Goal: Find specific page/section: Find specific page/section

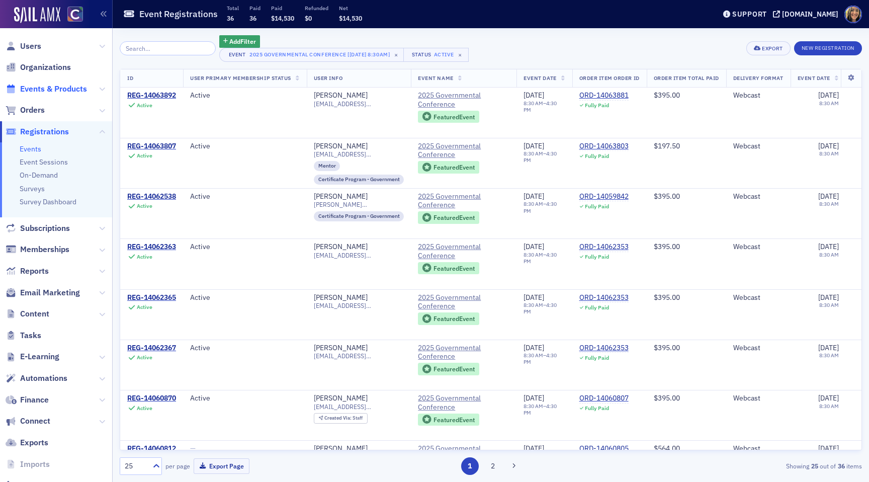
click at [28, 91] on span "Events & Products" at bounding box center [53, 88] width 67 height 11
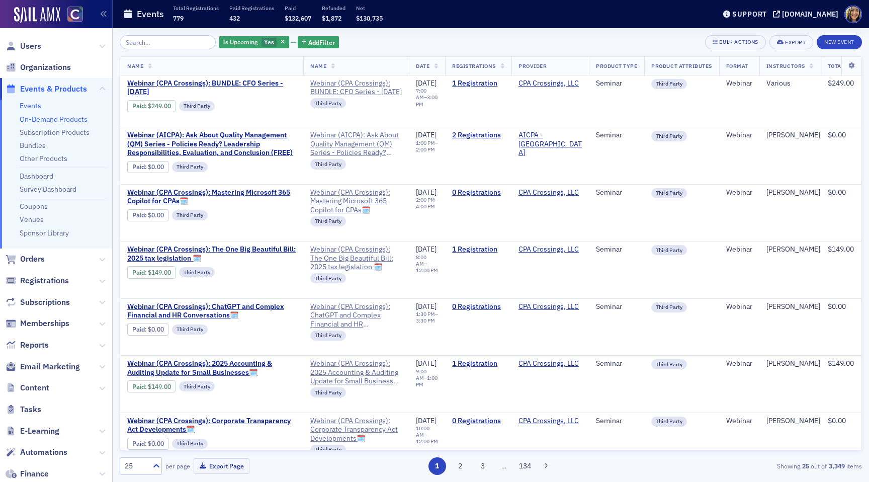
click at [27, 119] on link "On-Demand Products" at bounding box center [54, 119] width 68 height 9
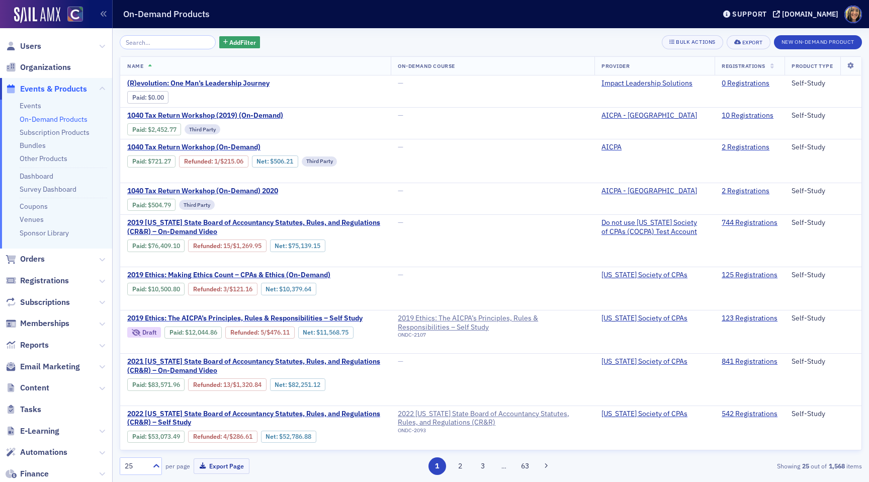
click at [31, 39] on span "Users" at bounding box center [56, 46] width 112 height 22
click at [165, 43] on input "search" at bounding box center [168, 42] width 96 height 14
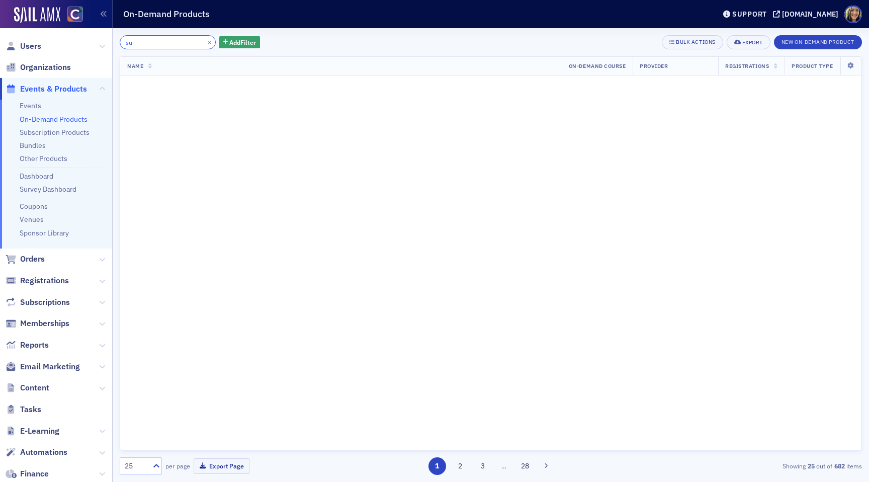
type input "s"
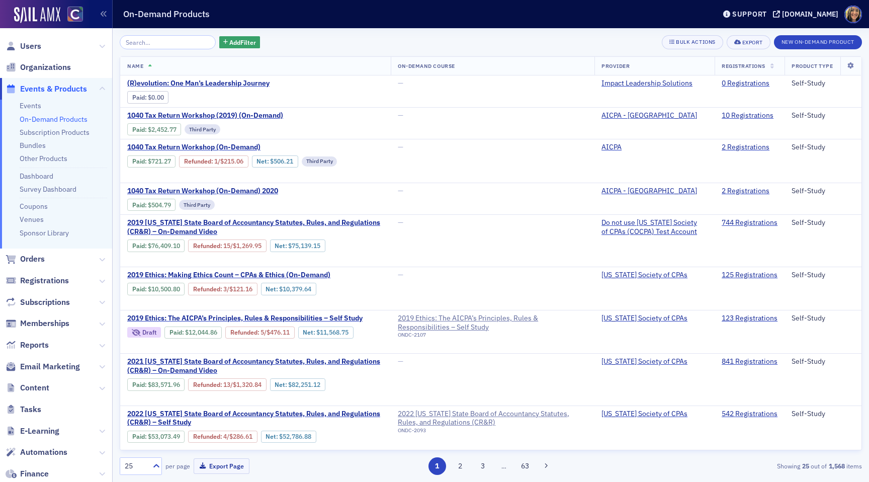
click at [227, 48] on div "Add Filter" at bounding box center [190, 42] width 140 height 14
click at [229, 41] on span "Add Filter" at bounding box center [242, 42] width 27 height 9
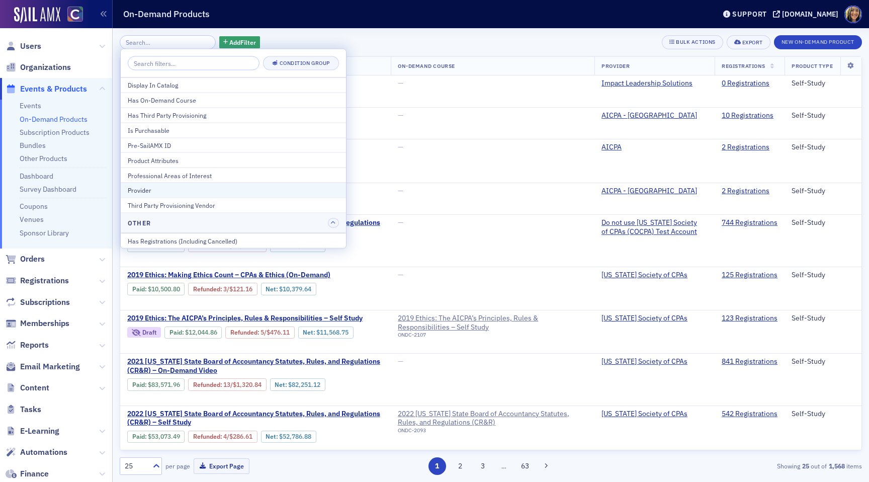
click at [166, 187] on div "Provider" at bounding box center [233, 190] width 211 height 9
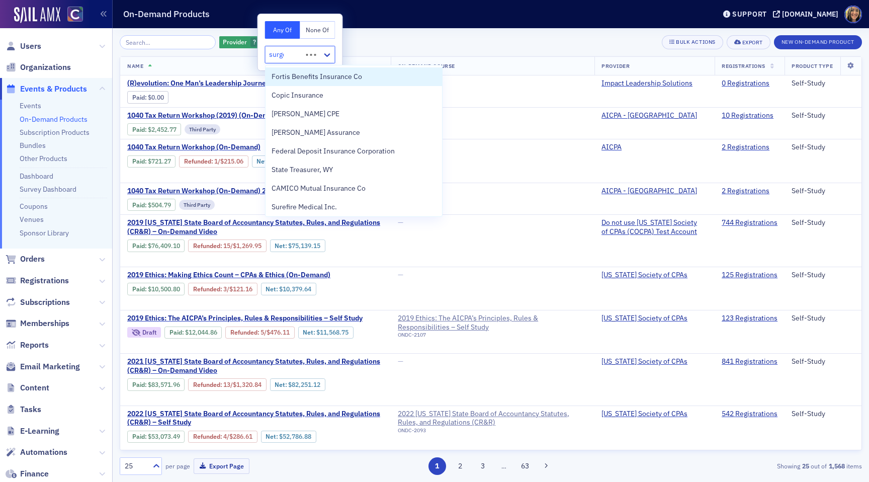
type input "[PERSON_NAME]"
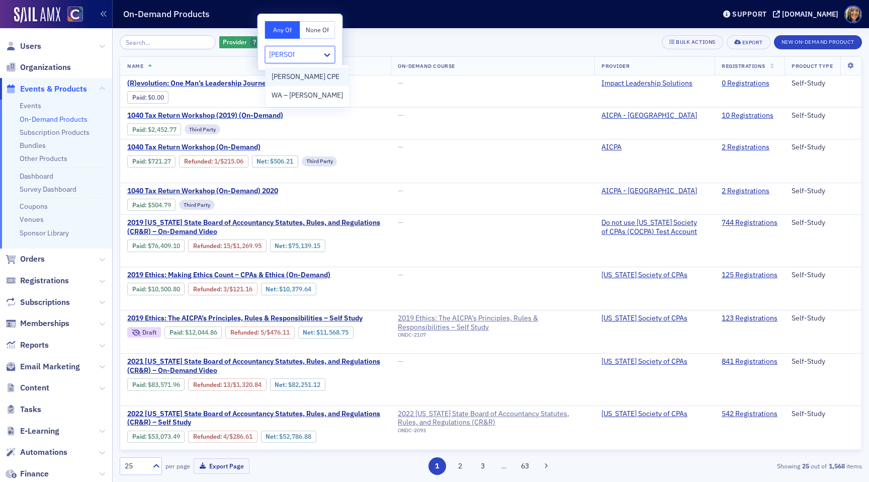
click at [290, 73] on span "[PERSON_NAME] CPE" at bounding box center [306, 76] width 68 height 11
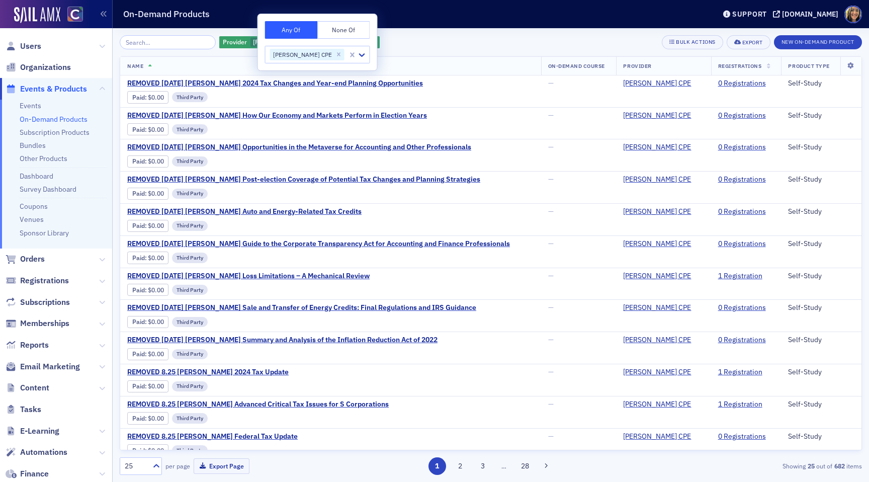
click at [422, 30] on div "Provider [PERSON_NAME] CPE Add Filter Bulk Actions Export New On-Demand Product…" at bounding box center [491, 255] width 742 height 454
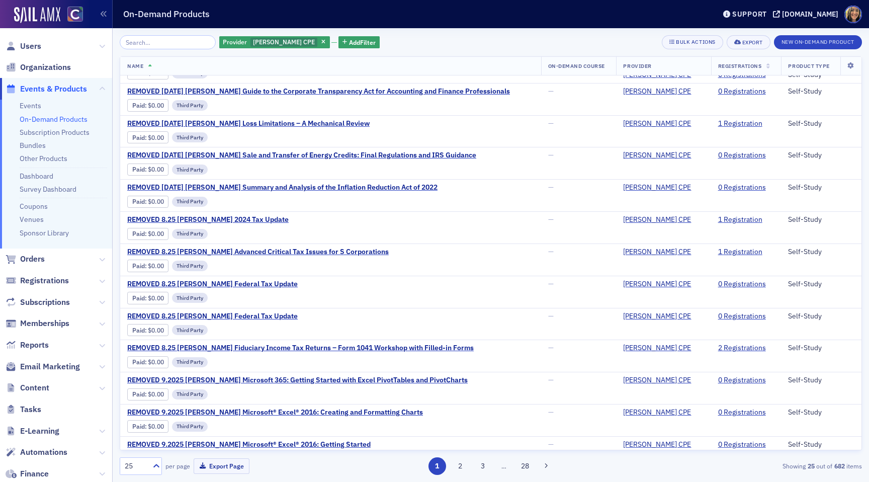
scroll to position [428, 0]
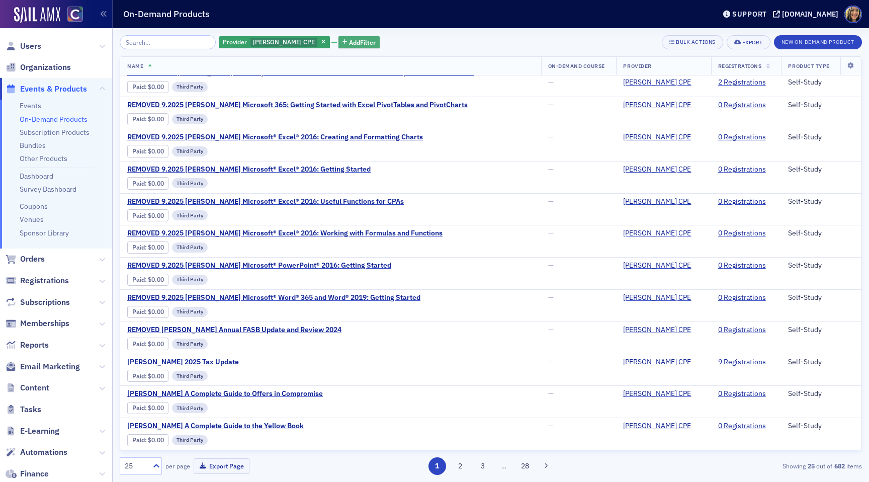
click at [349, 38] on span "Add Filter" at bounding box center [362, 42] width 27 height 9
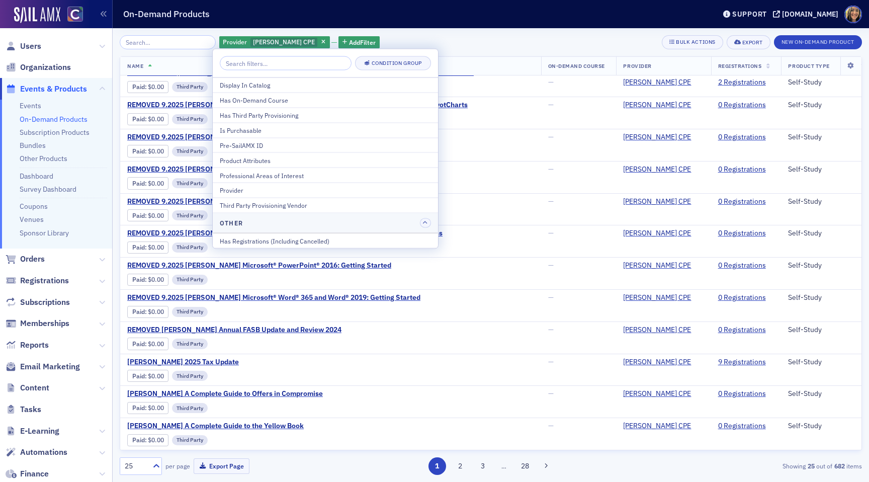
click at [473, 36] on div "Provider [PERSON_NAME] CPE Add Filter Bulk Actions Export New On-Demand Product" at bounding box center [491, 42] width 742 height 14
